Goal: Check status: Check status

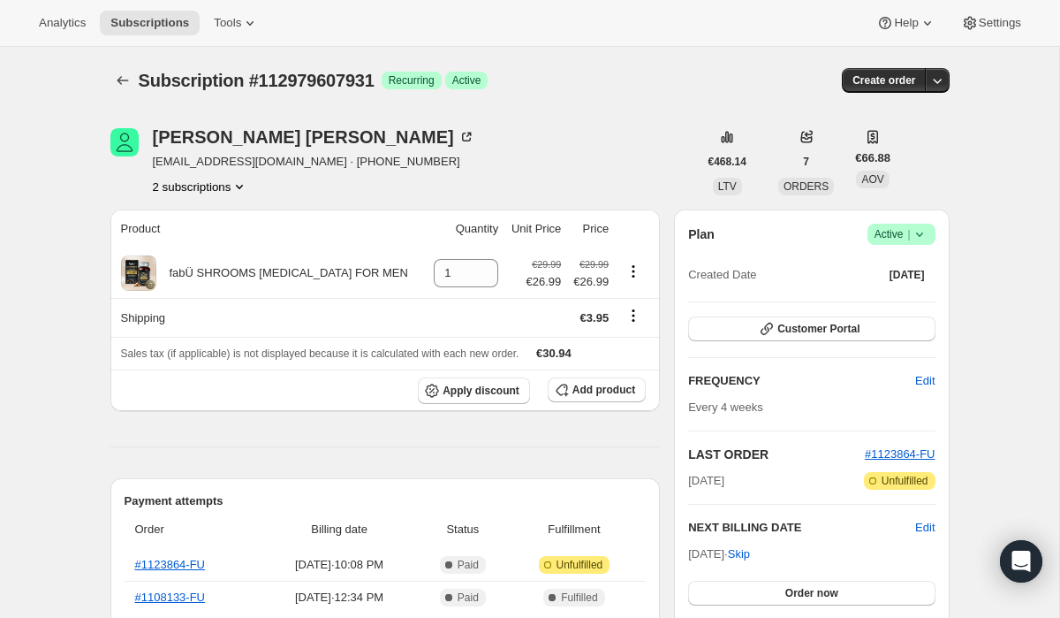
click at [234, 191] on button "2 subscriptions" at bounding box center [201, 187] width 96 height 18
click at [225, 228] on button "108791464315" at bounding box center [201, 219] width 140 height 28
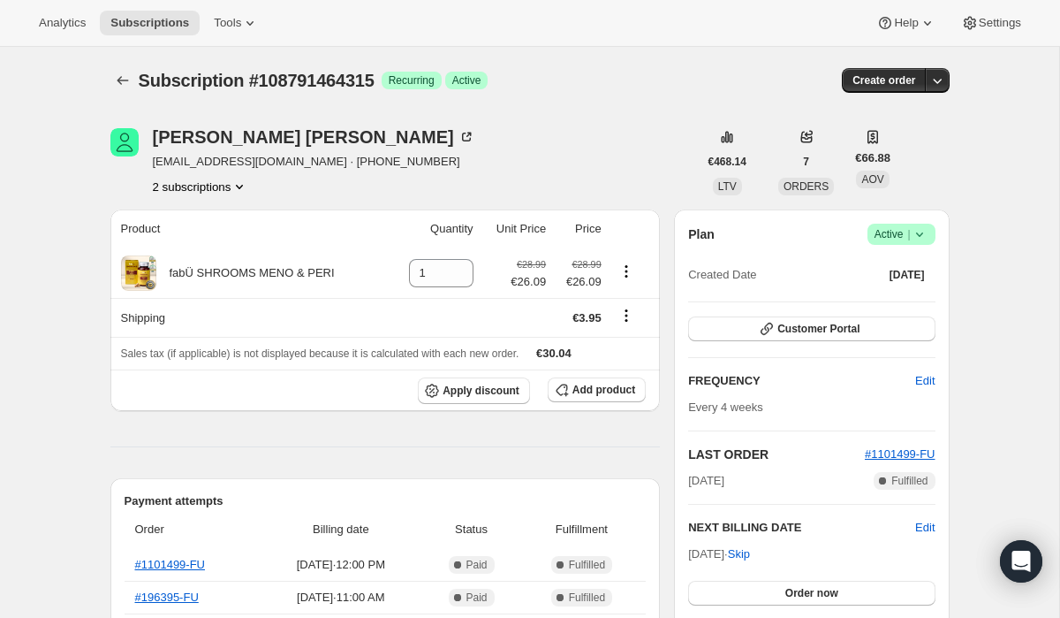
click at [174, 186] on button "2 subscriptions" at bounding box center [201, 187] width 96 height 18
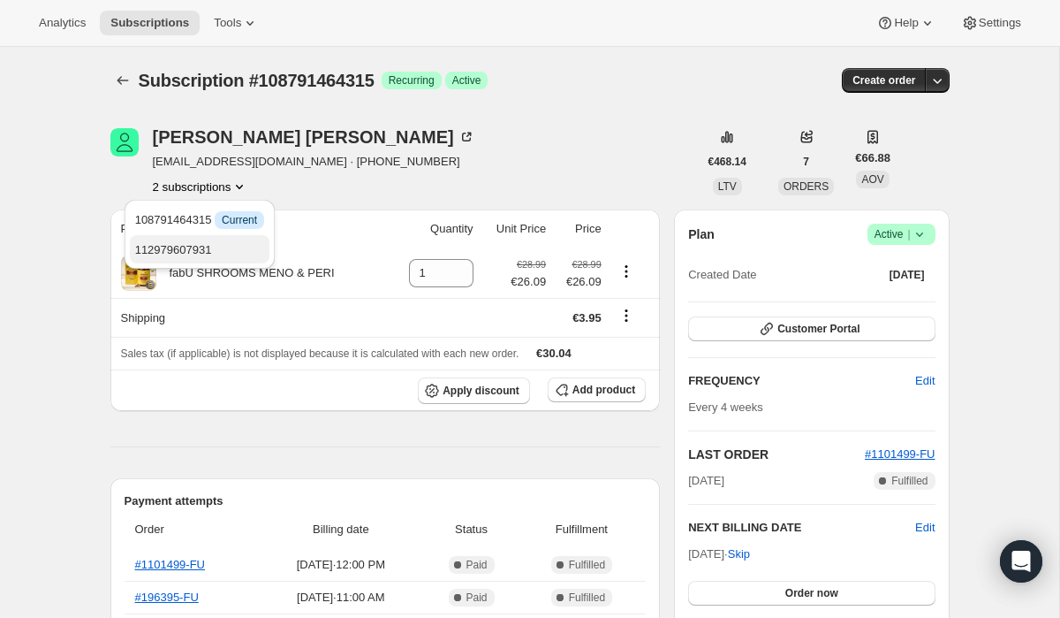
click at [212, 239] on button "112979607931" at bounding box center [200, 249] width 140 height 28
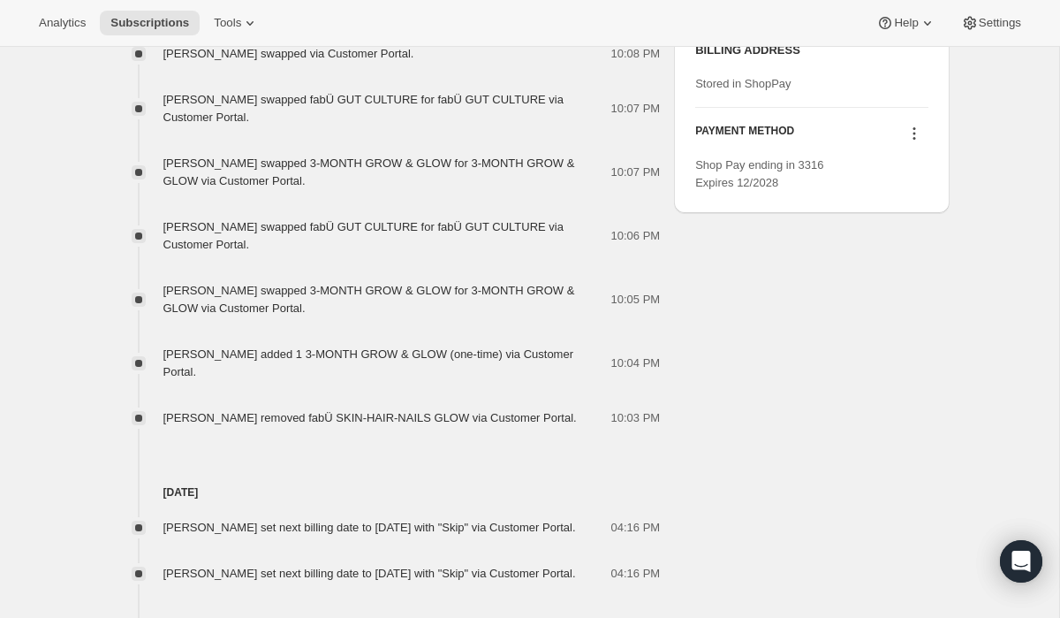
scroll to position [150, 0]
